Goal: Find specific page/section: Find specific page/section

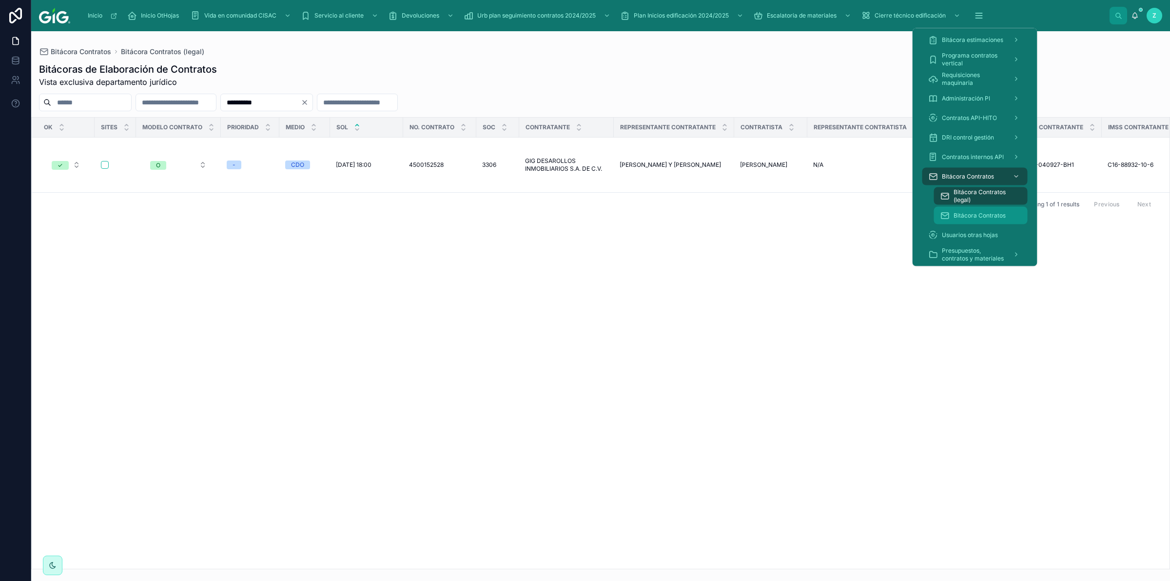
click at [980, 214] on span "Bitácora Contratos" at bounding box center [979, 216] width 52 height 8
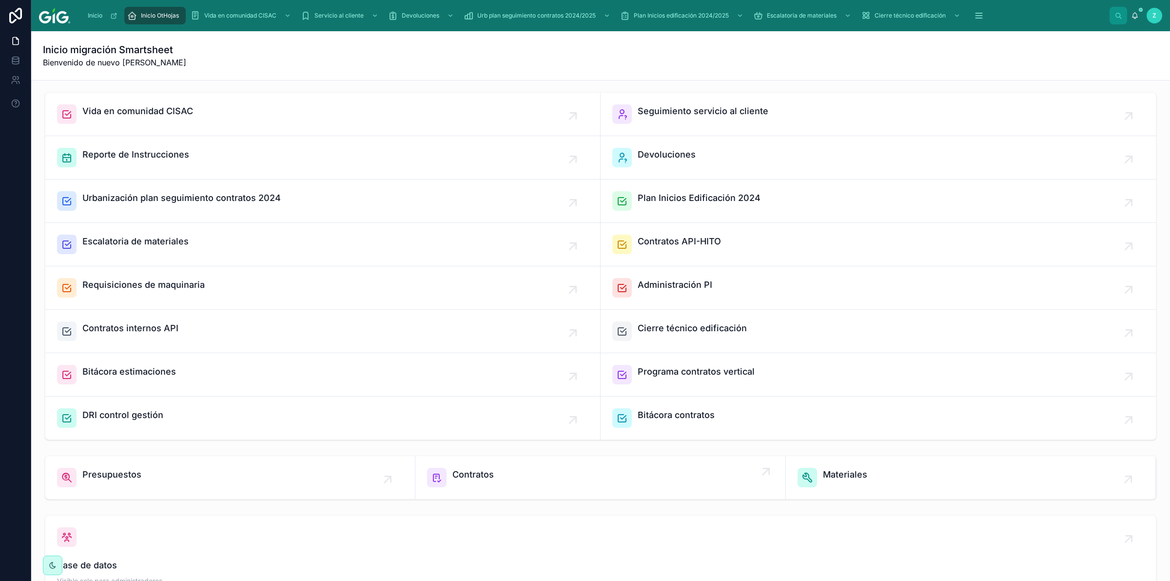
click at [539, 466] on link "Contratos" at bounding box center [600, 477] width 370 height 43
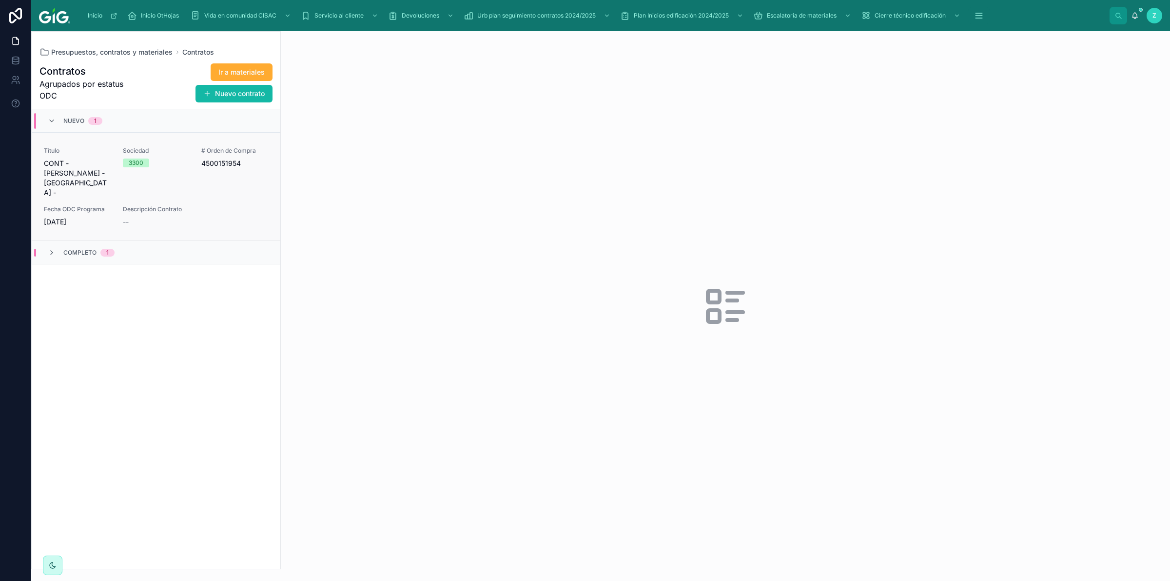
click at [173, 205] on span "Descripción Contrato" at bounding box center [196, 209] width 146 height 8
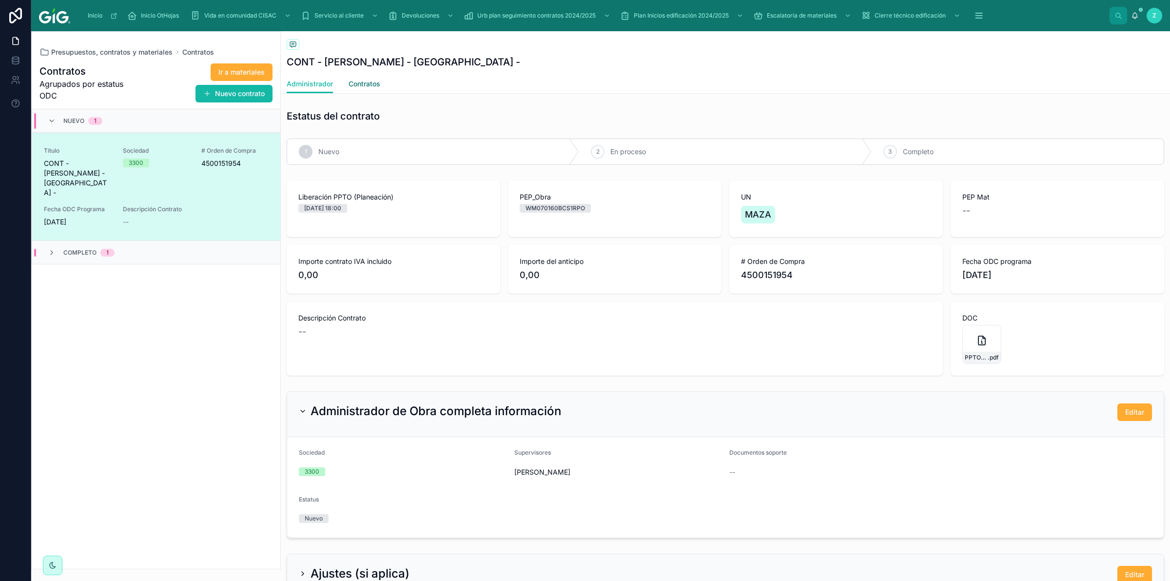
click at [354, 85] on span "Contratos" at bounding box center [365, 84] width 32 height 10
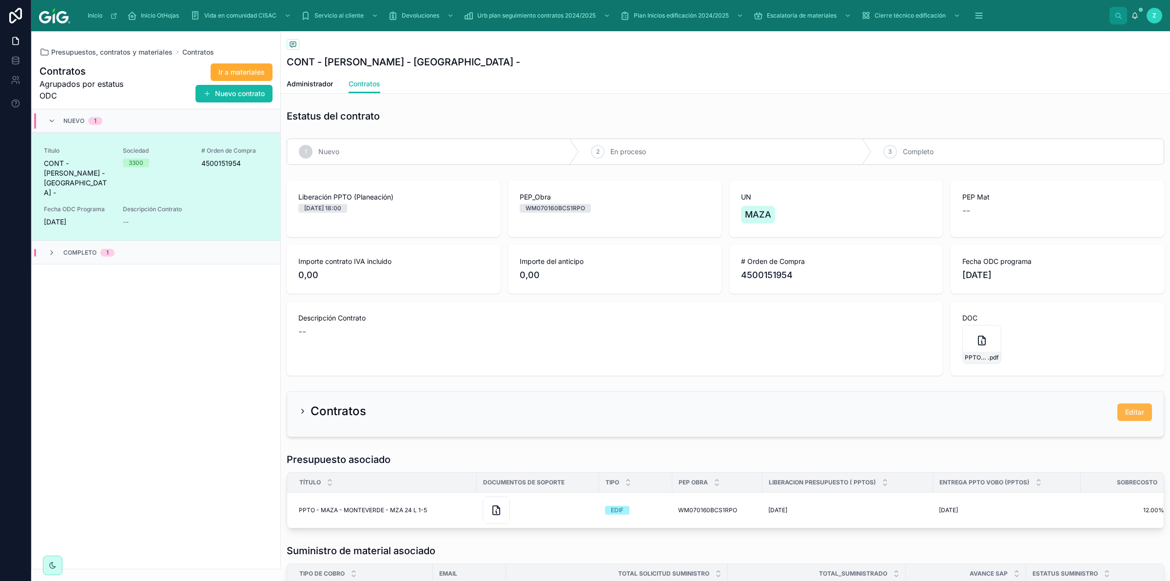
click at [1125, 417] on span "Editar" at bounding box center [1134, 412] width 19 height 10
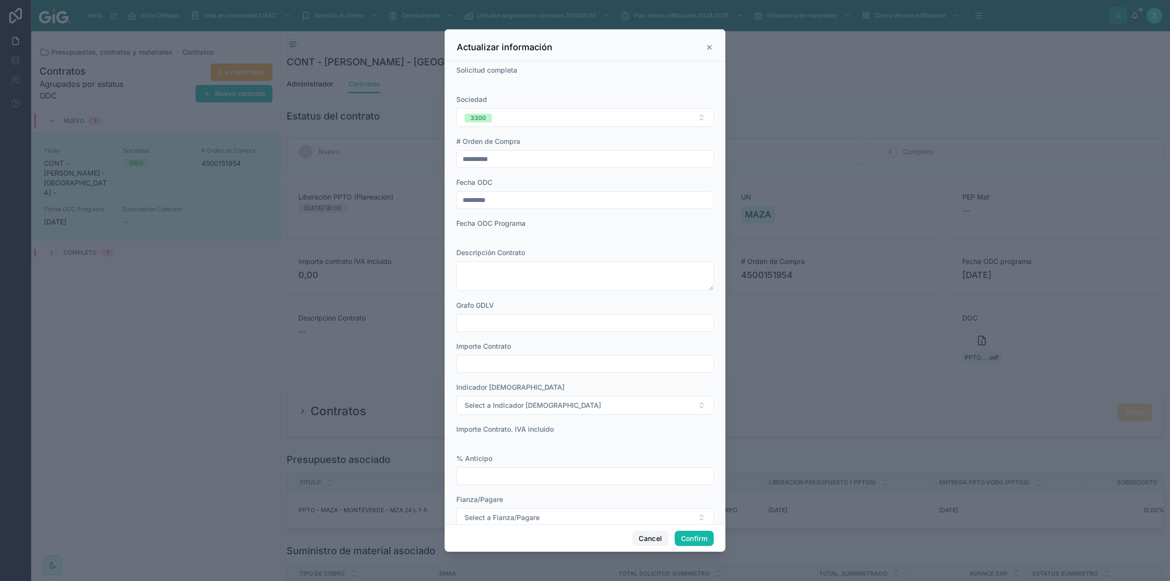
click at [651, 542] on button "Cancel" at bounding box center [650, 538] width 36 height 16
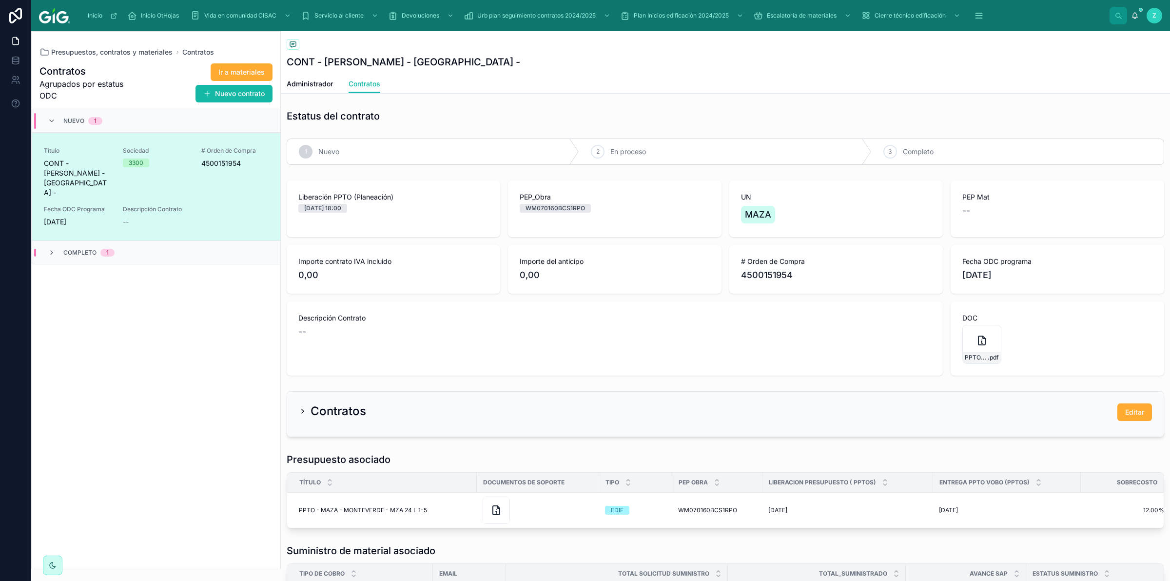
click at [210, 392] on div "Contratos Agrupados por estatus ODC Ir a materiales Nuevo contrato Nuevo 1 Títu…" at bounding box center [156, 312] width 249 height 511
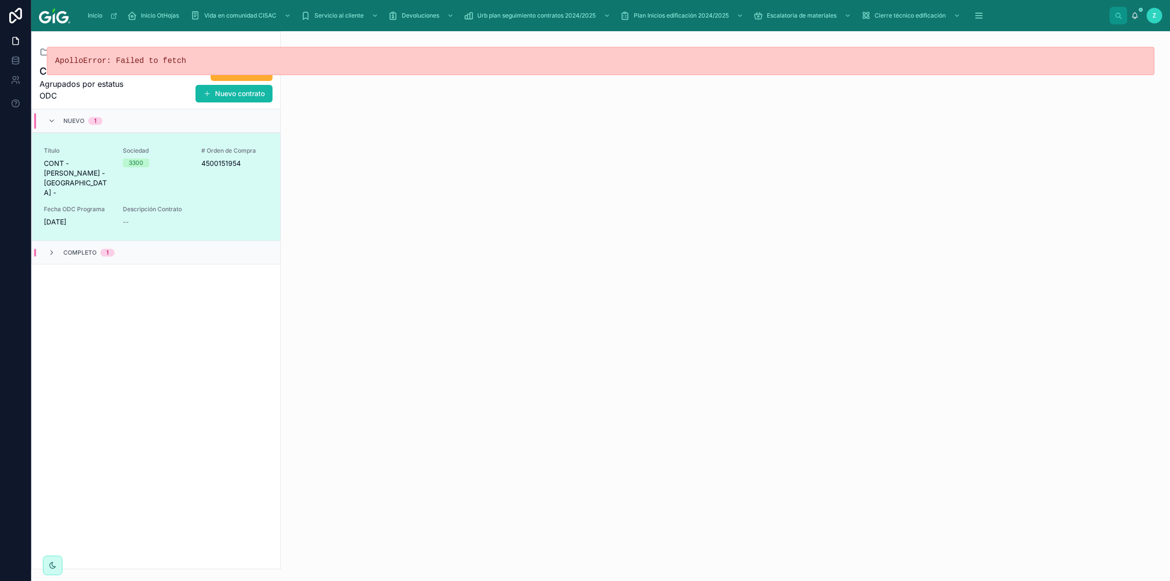
click at [180, 154] on span "Sociedad" at bounding box center [156, 151] width 67 height 8
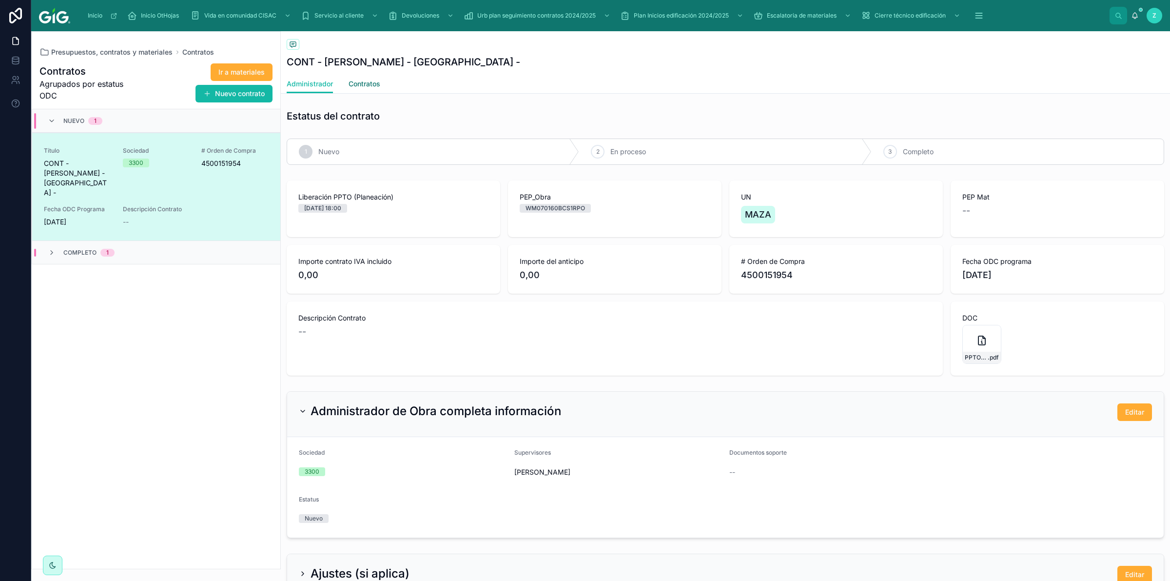
click at [363, 86] on span "Contratos" at bounding box center [365, 84] width 32 height 10
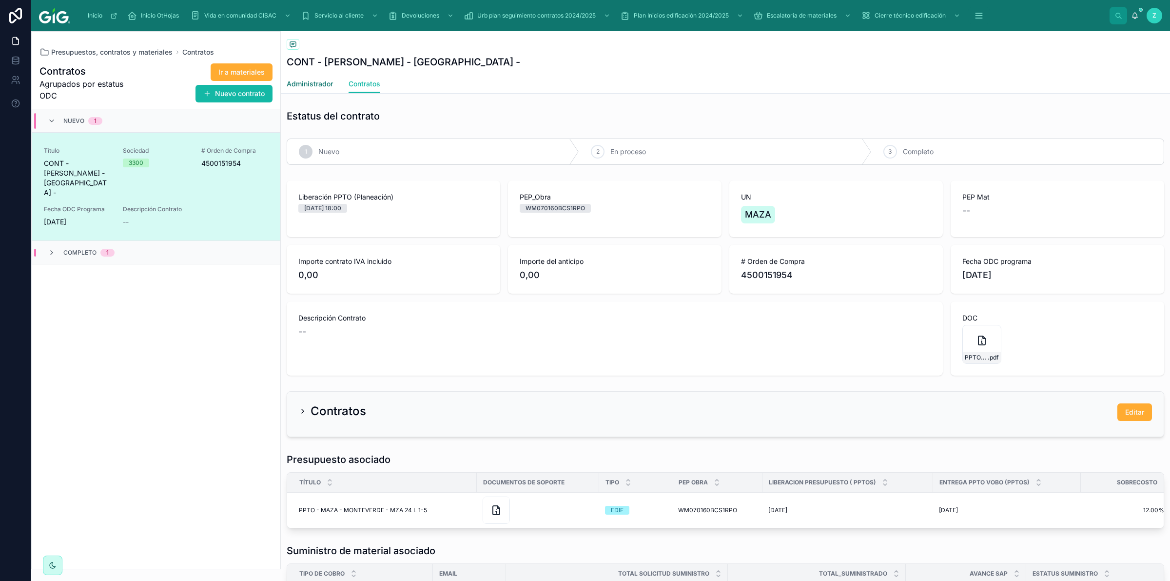
click at [300, 86] on span "Administrador" at bounding box center [310, 84] width 46 height 10
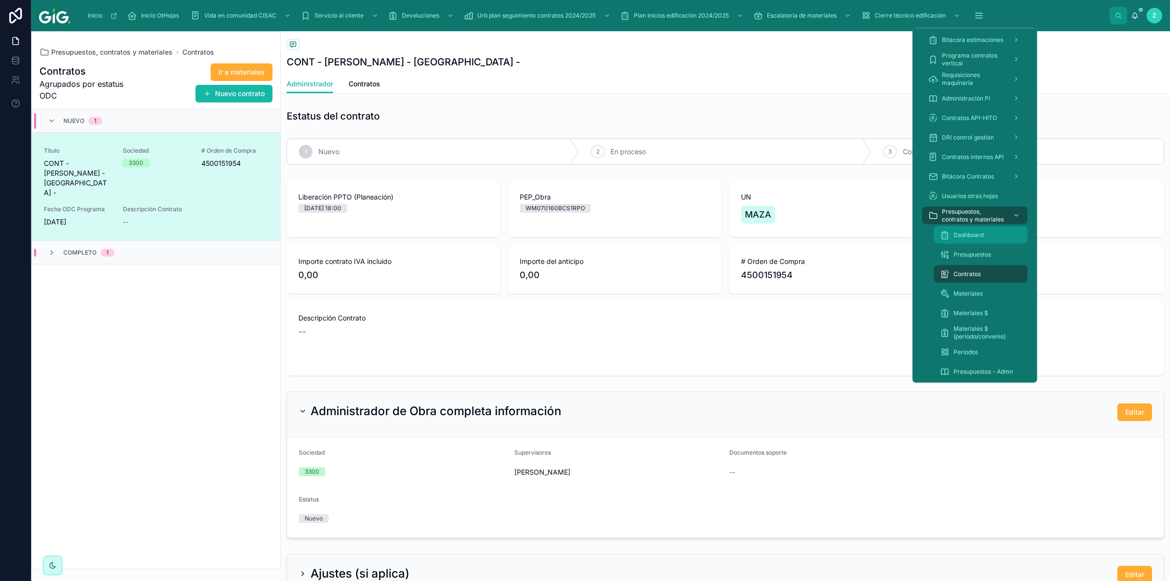
click at [984, 230] on div "Dashboard" at bounding box center [981, 235] width 82 height 16
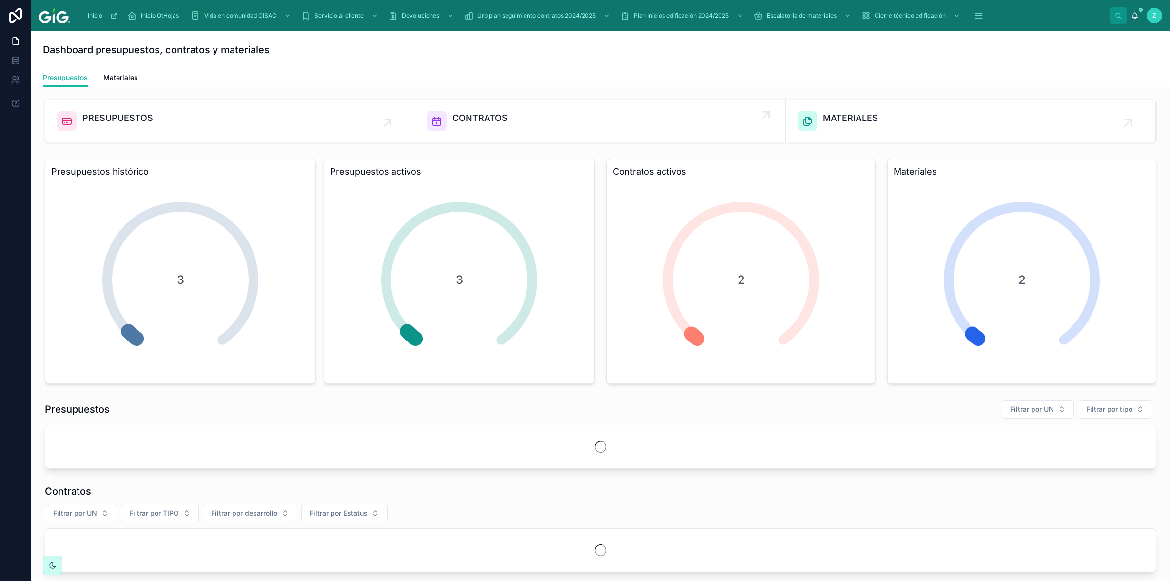
click at [534, 123] on div "CONTRATOS" at bounding box center [600, 120] width 346 height 19
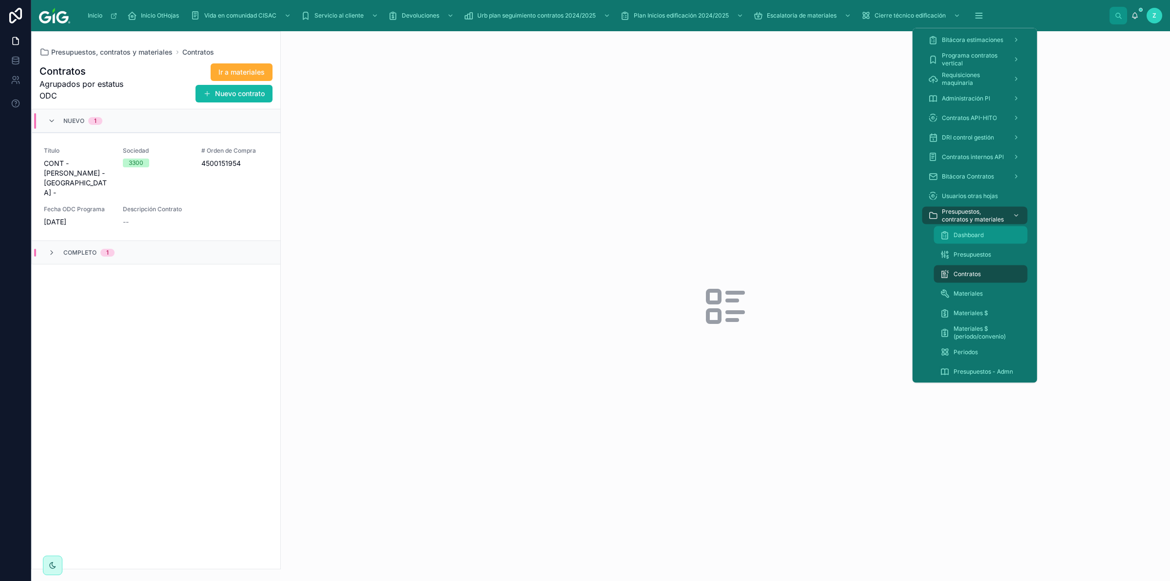
click at [969, 237] on span "Dashboard" at bounding box center [968, 235] width 30 height 8
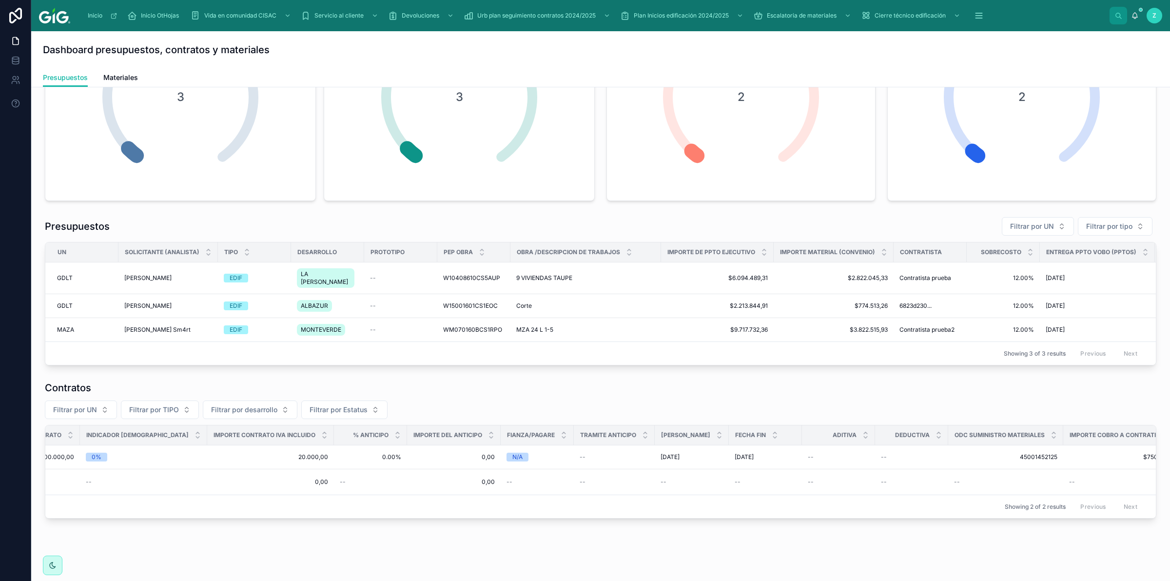
scroll to position [0, 1665]
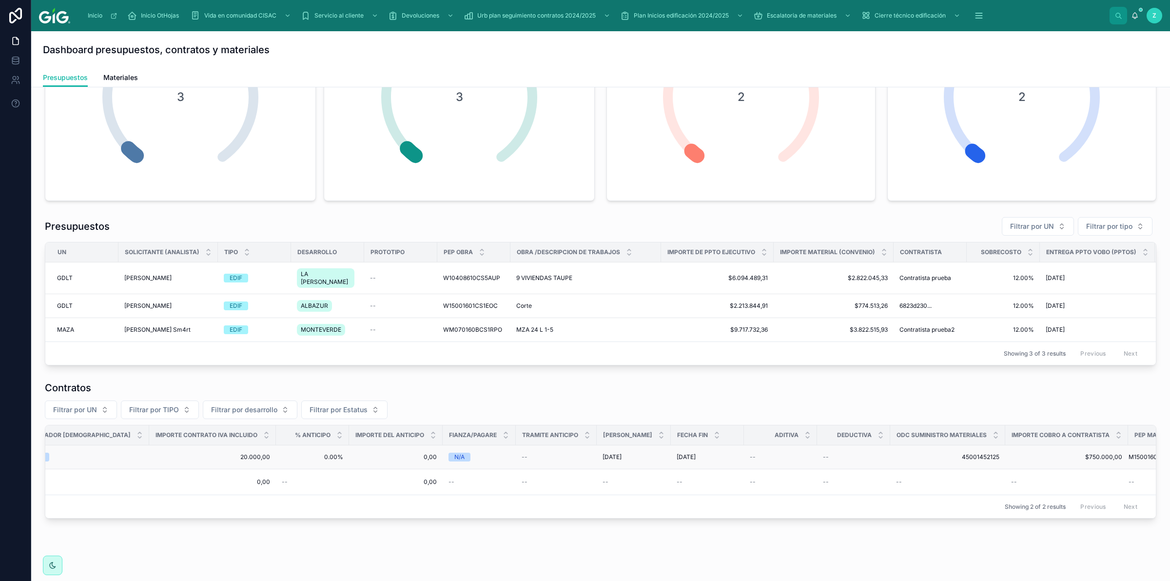
click at [932, 456] on span "45001452125" at bounding box center [947, 457] width 103 height 8
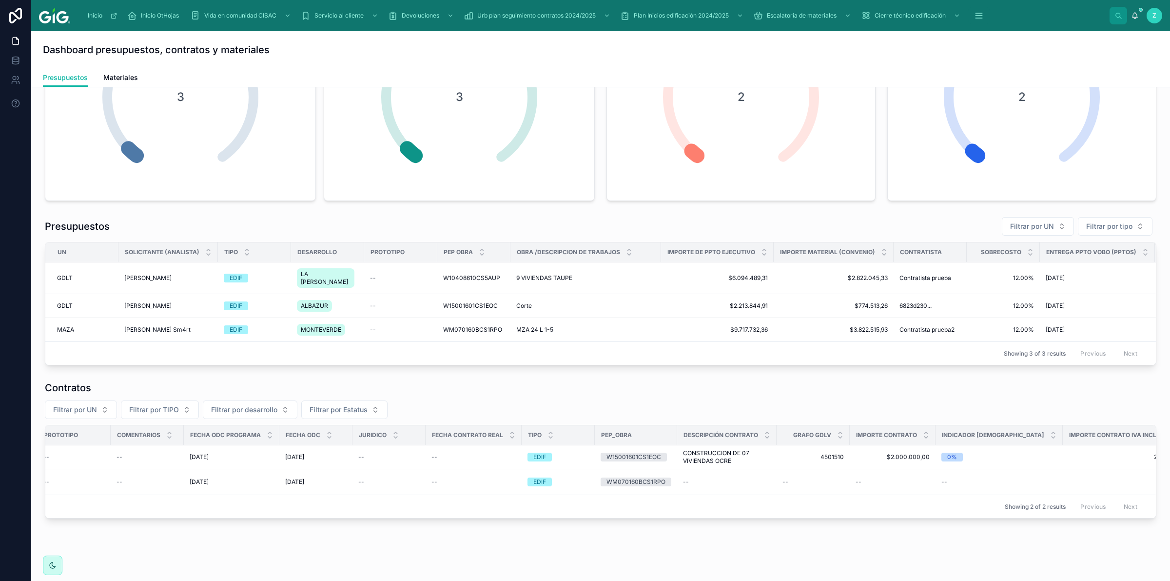
scroll to position [0, 557]
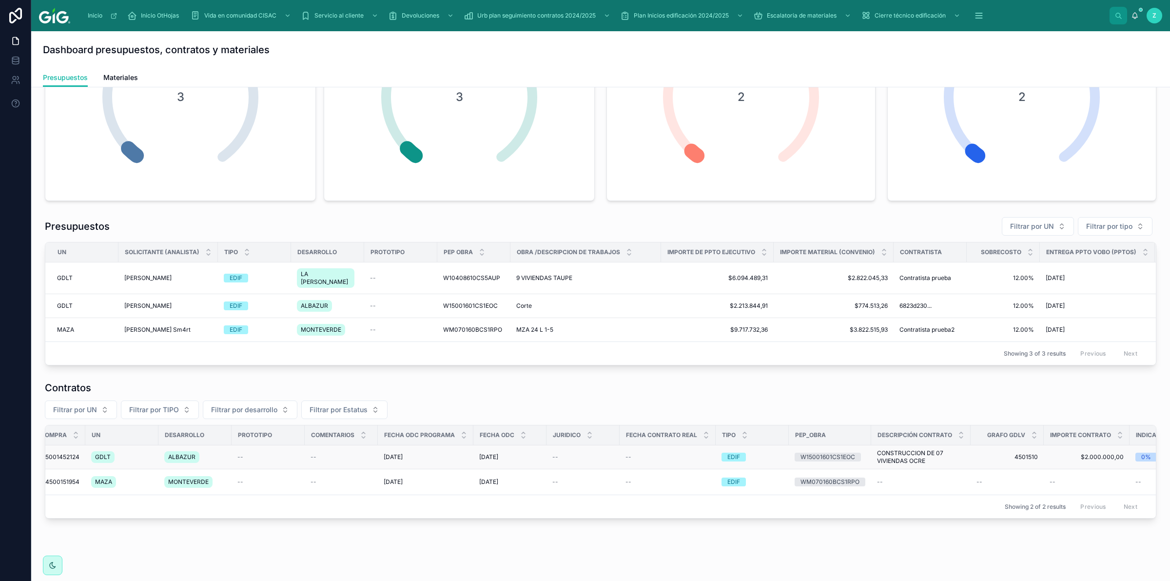
click at [910, 461] on span "CONSTRUCCION DE 07 VIVIENDAS OCRE" at bounding box center [921, 457] width 88 height 16
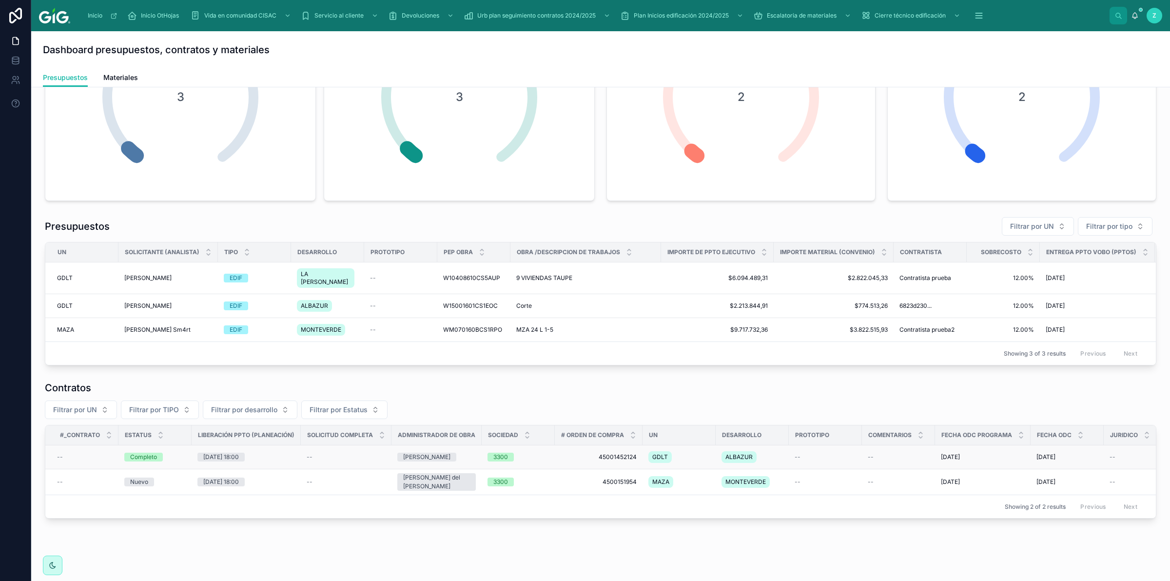
click at [61, 457] on span "--" at bounding box center [60, 457] width 6 height 8
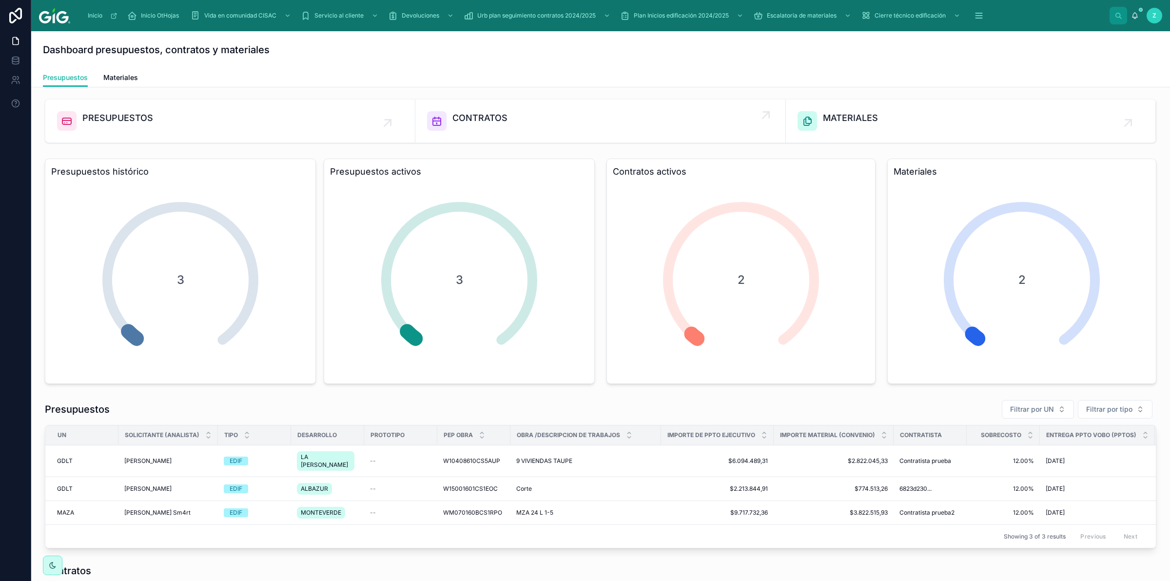
click at [508, 120] on div "CONTRATOS" at bounding box center [600, 120] width 346 height 19
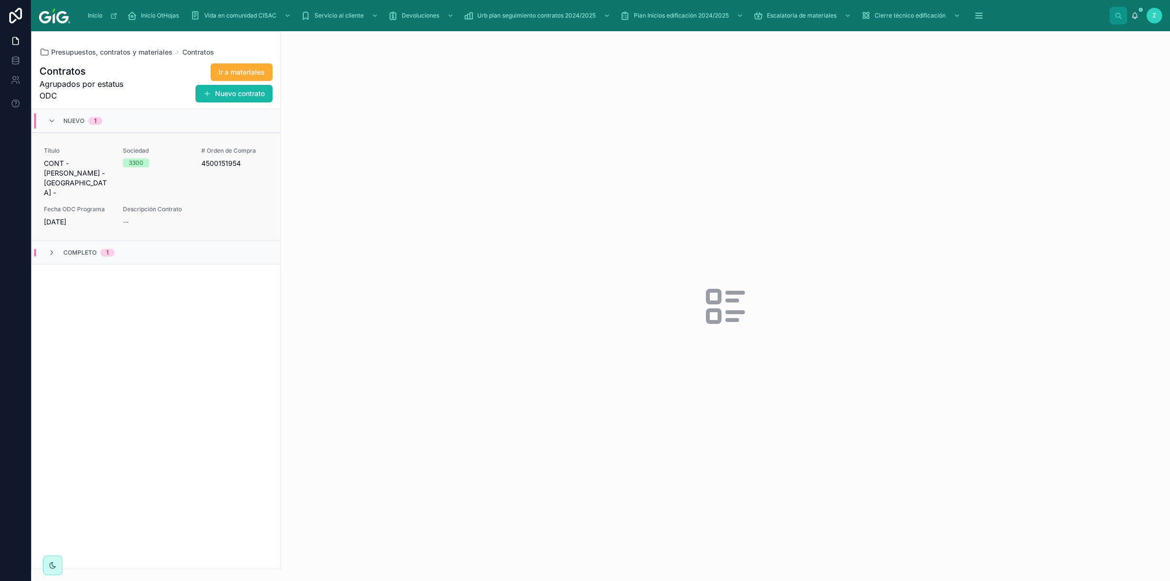
click at [176, 172] on div "Sociedad 3300" at bounding box center [156, 172] width 67 height 51
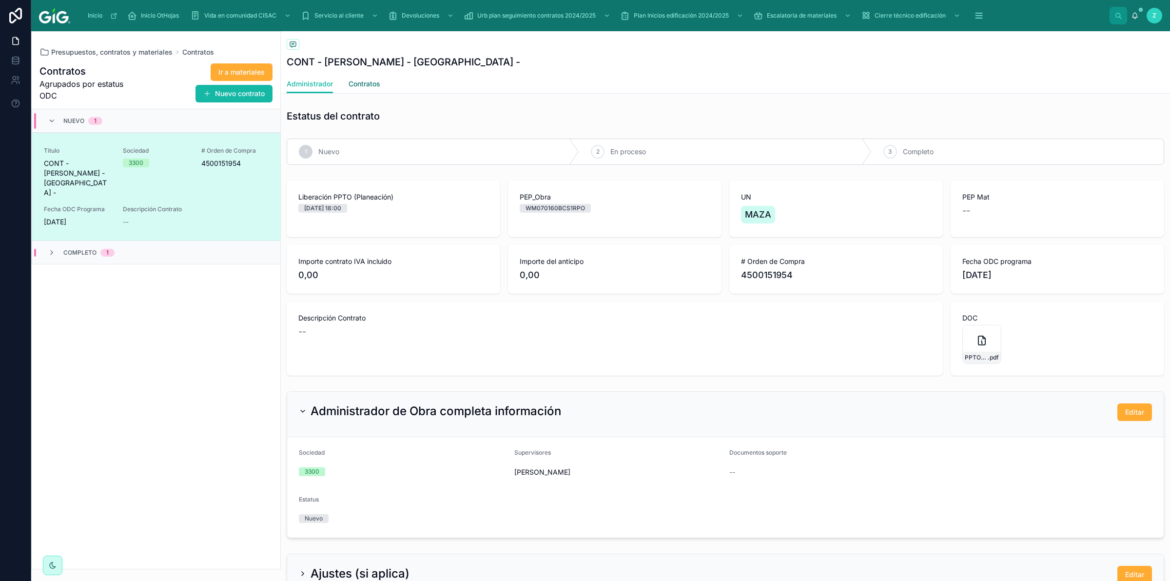
click at [373, 84] on span "Contratos" at bounding box center [365, 84] width 32 height 10
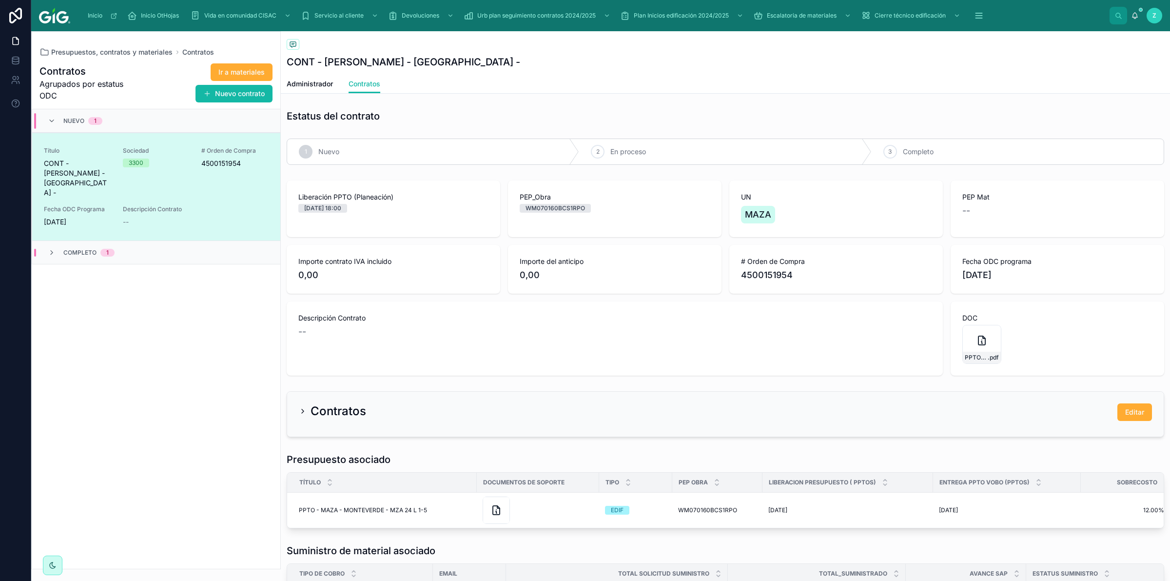
click at [58, 249] on div "Completo 1" at bounding box center [81, 253] width 67 height 8
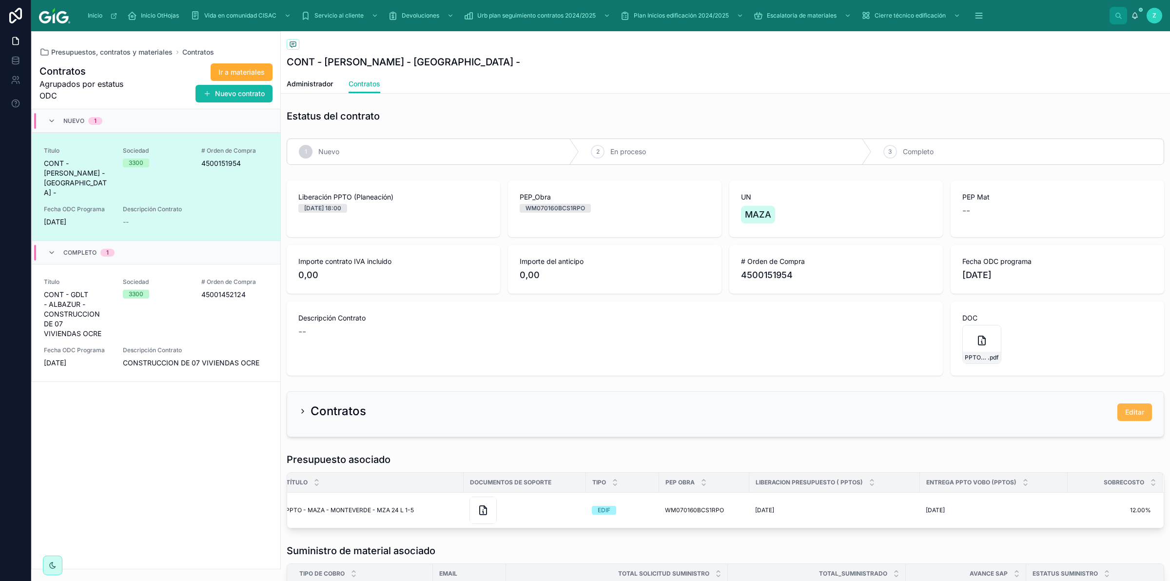
click at [1132, 413] on span "Editar" at bounding box center [1134, 412] width 19 height 10
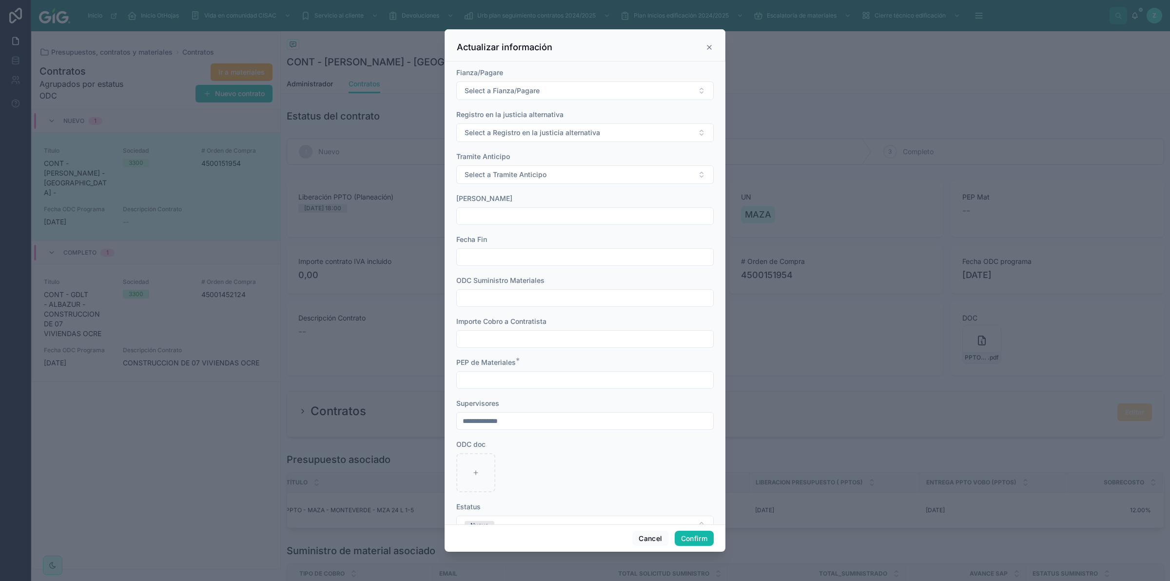
scroll to position [456, 0]
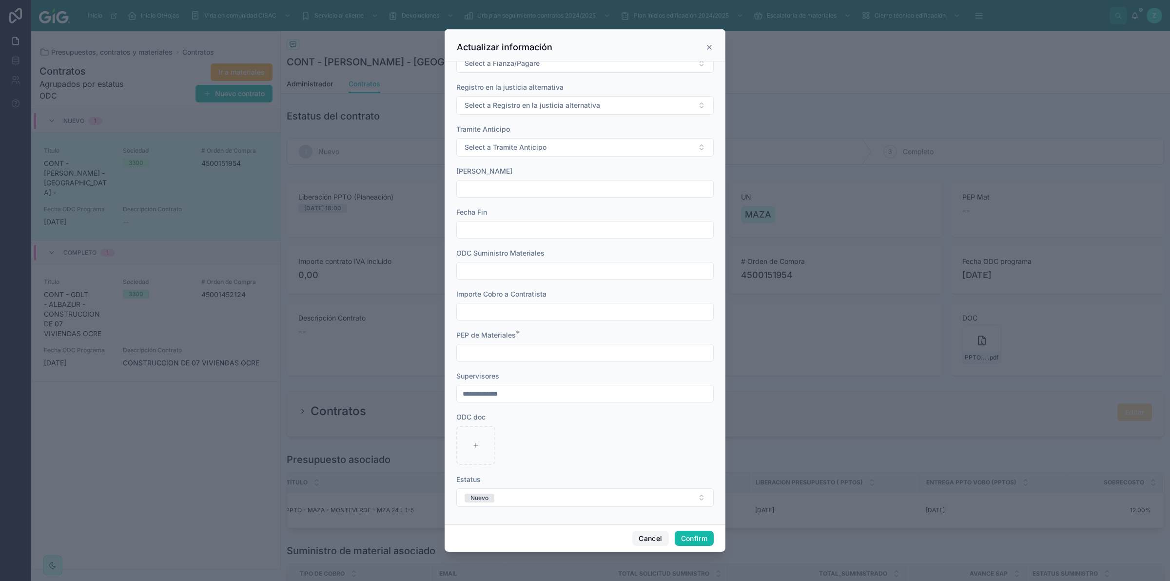
click at [662, 537] on button "Cancel" at bounding box center [650, 538] width 36 height 16
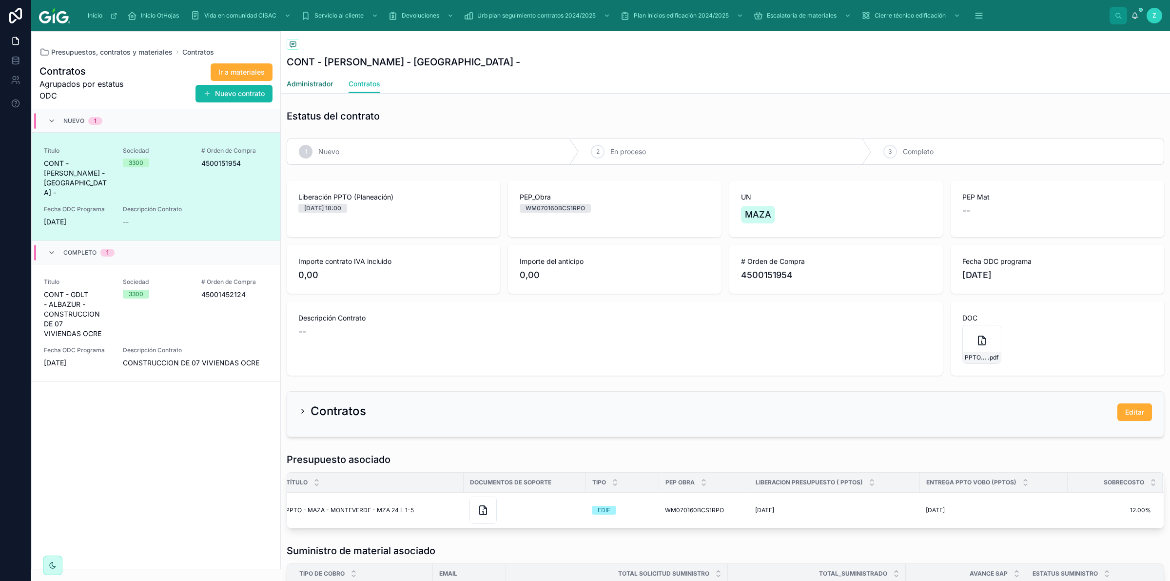
click at [312, 77] on link "Administrador" at bounding box center [310, 84] width 46 height 19
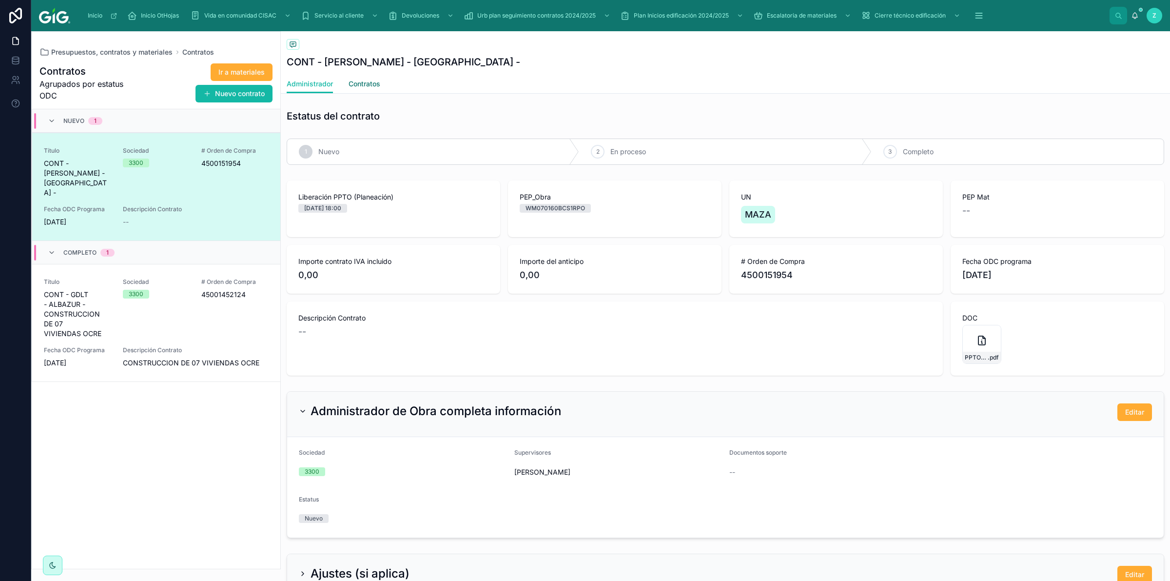
click at [367, 80] on span "Contratos" at bounding box center [365, 84] width 32 height 10
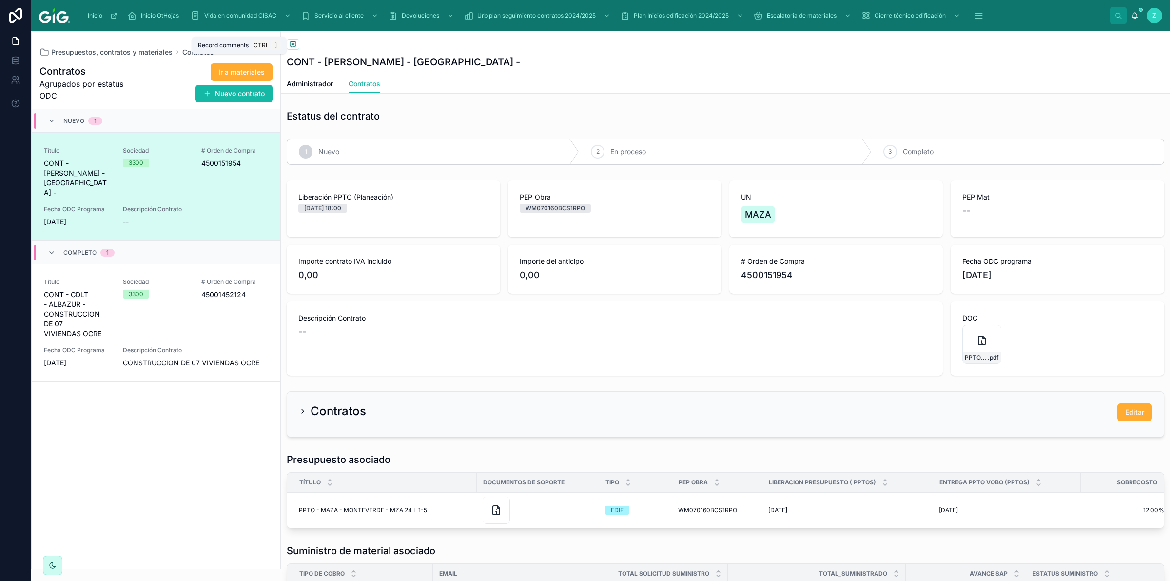
click at [293, 48] on icon at bounding box center [293, 44] width 8 height 8
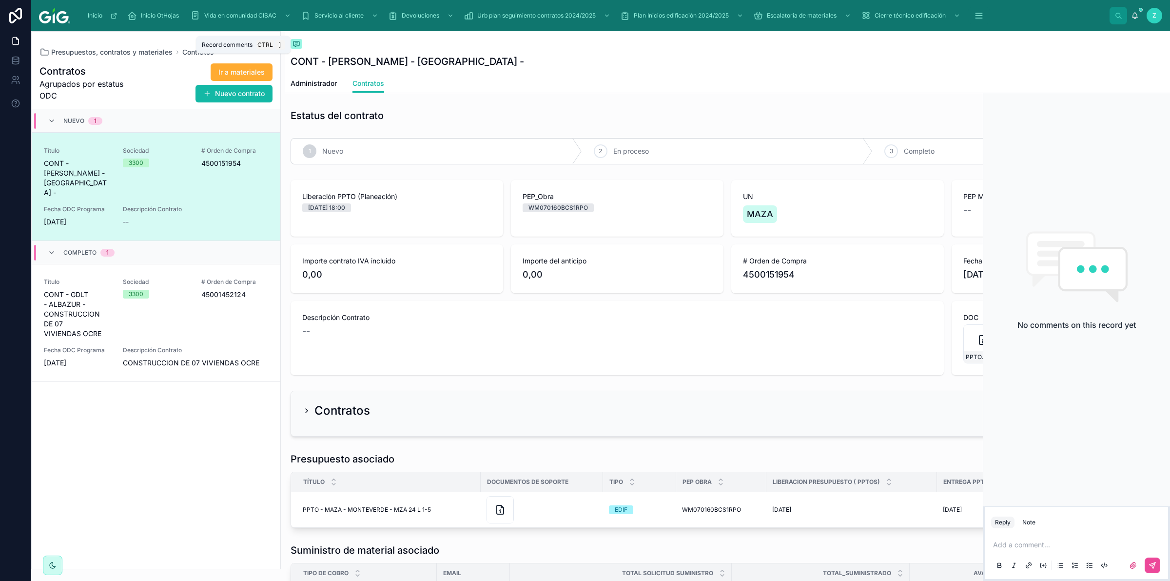
click at [299, 42] on icon at bounding box center [296, 43] width 6 height 5
